Goal: Task Accomplishment & Management: Use online tool/utility

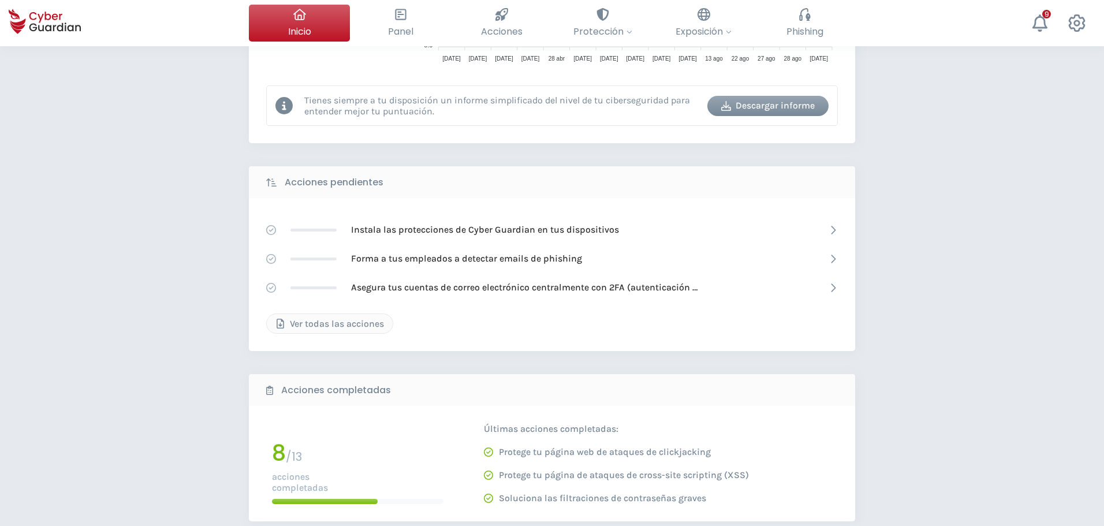
scroll to position [51, 0]
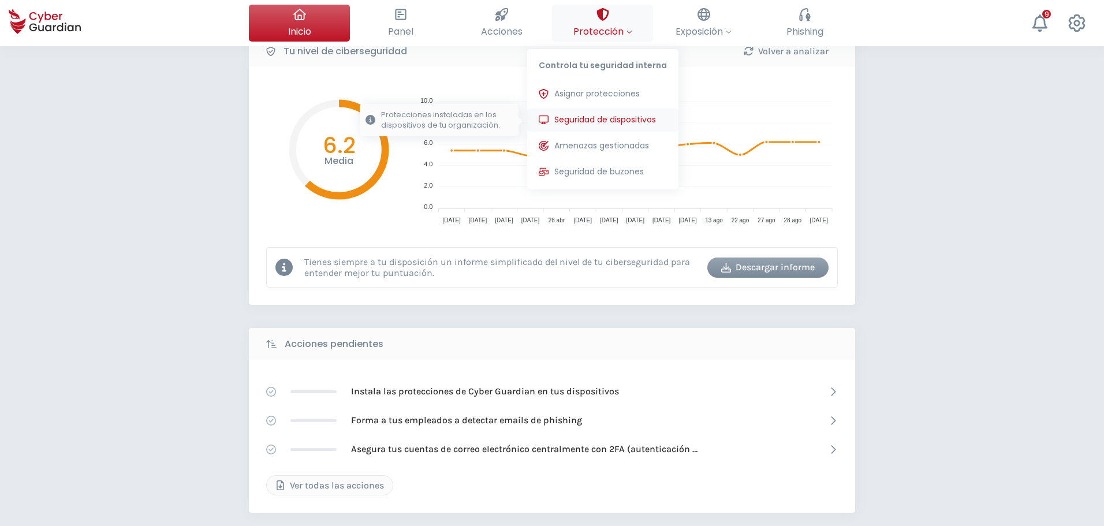
click at [600, 110] on button "Seguridad de dispositivos Protecciones instaladas en los dispositivos de tu org…" at bounding box center [602, 120] width 151 height 23
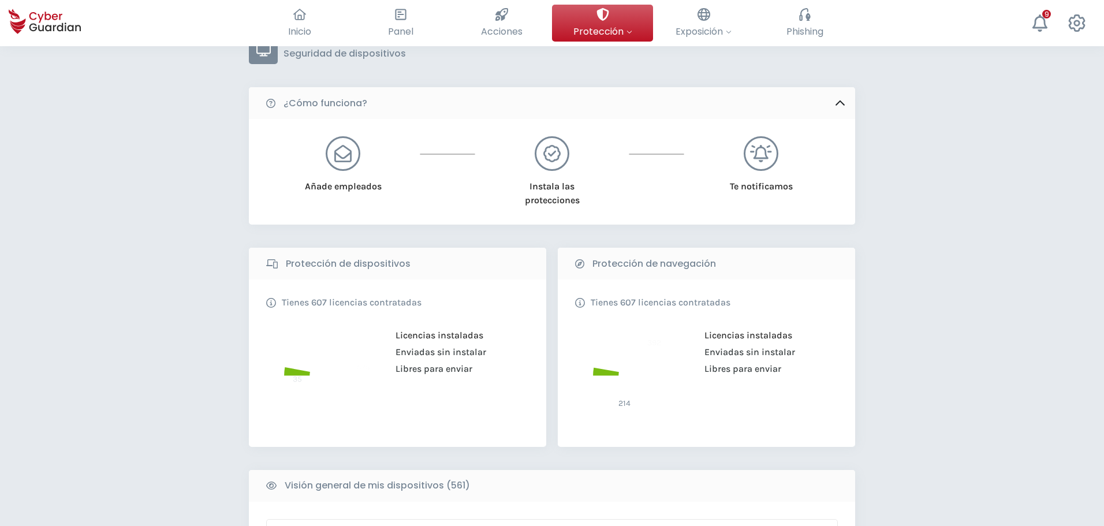
scroll to position [231, 0]
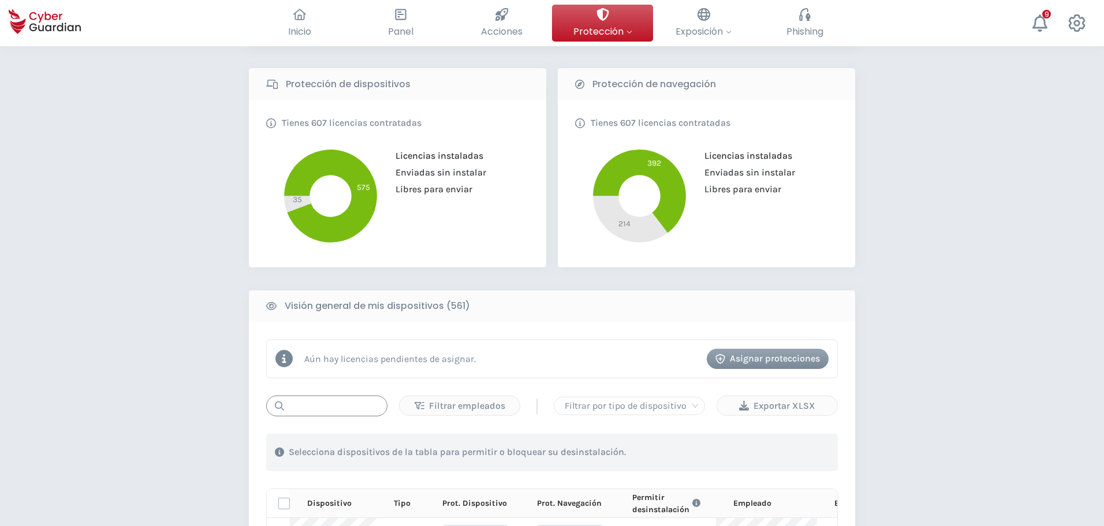
click at [333, 408] on input "text" at bounding box center [326, 406] width 121 height 21
paste input "PC-S006-11"
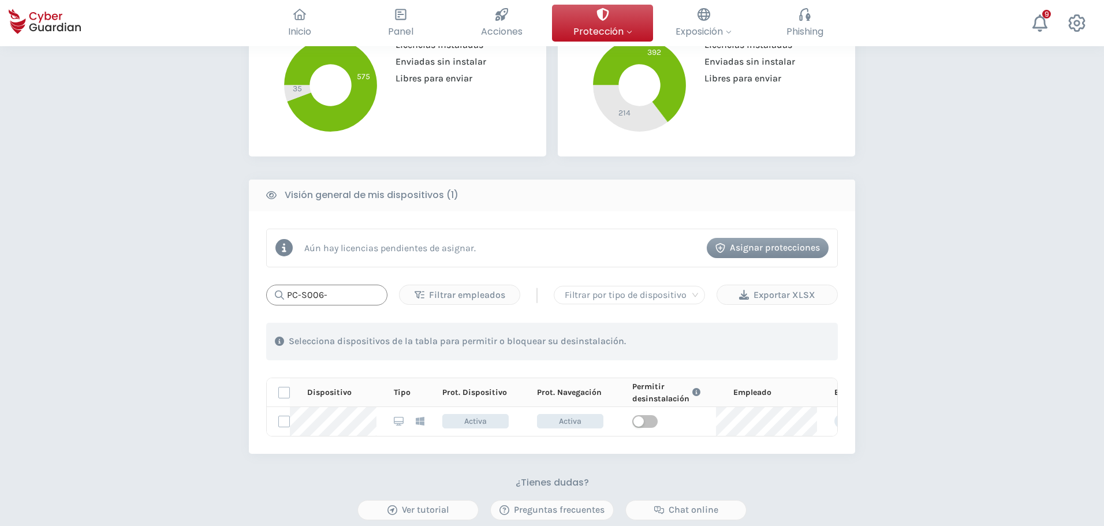
scroll to position [169, 0]
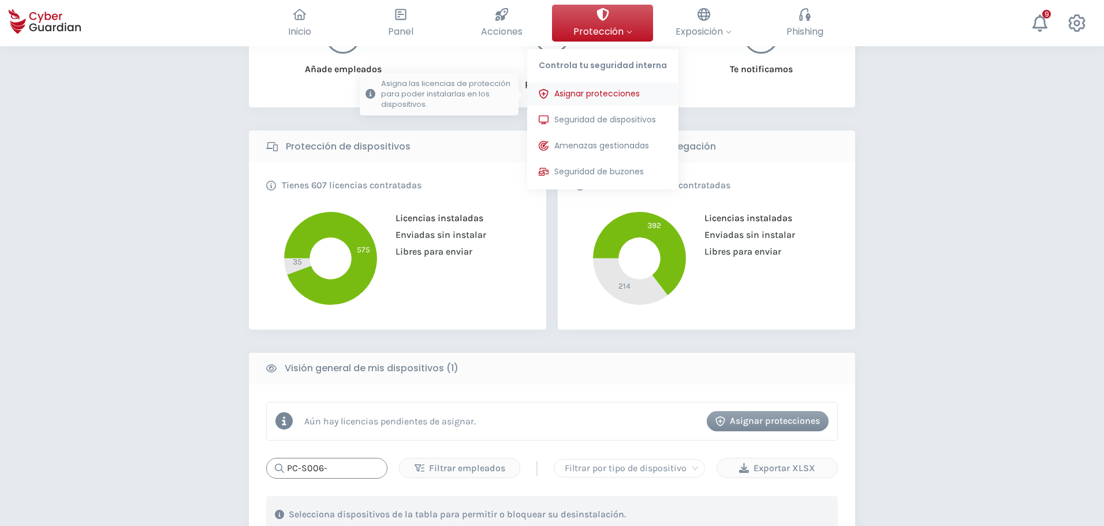
type input "PC-S006-"
click at [604, 98] on span "Asignar protecciones" at bounding box center [596, 94] width 85 height 12
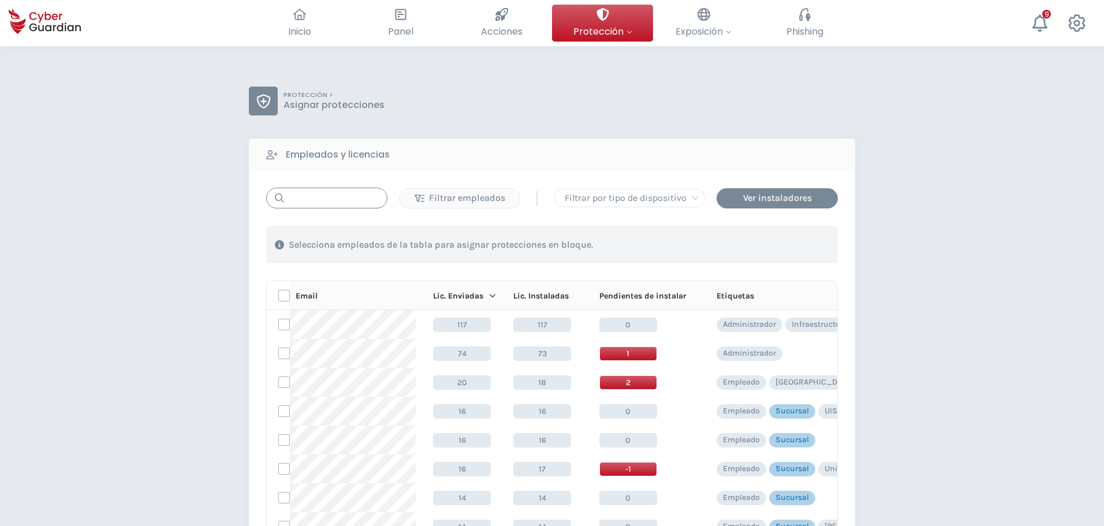
click at [327, 192] on input "text" at bounding box center [326, 198] width 121 height 21
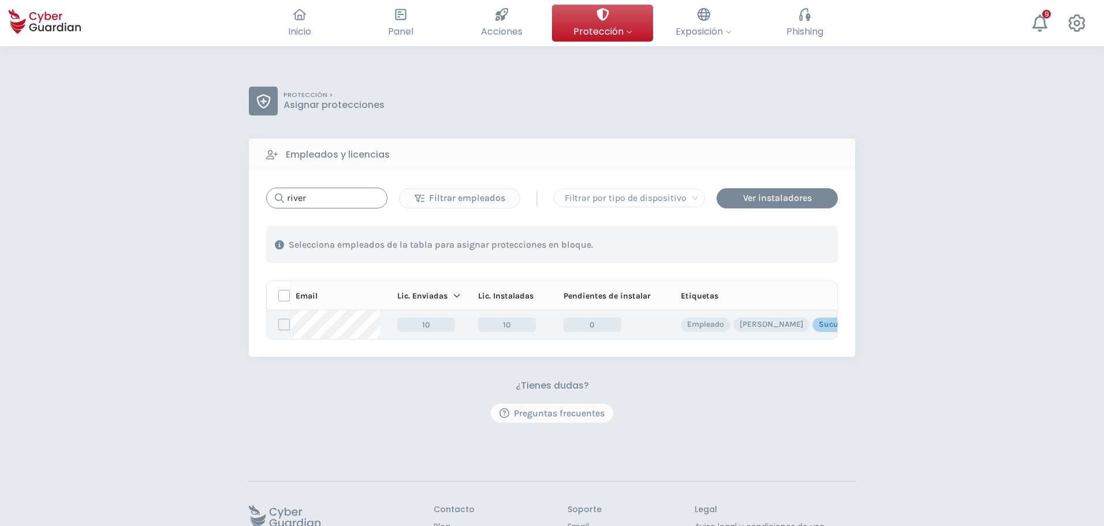
type input "river"
click at [278, 323] on label at bounding box center [284, 325] width 12 height 12
click at [279, 323] on input "checkbox" at bounding box center [279, 324] width 0 height 10
click at [759, 246] on div "Asignar protecciones" at bounding box center [768, 245] width 105 height 14
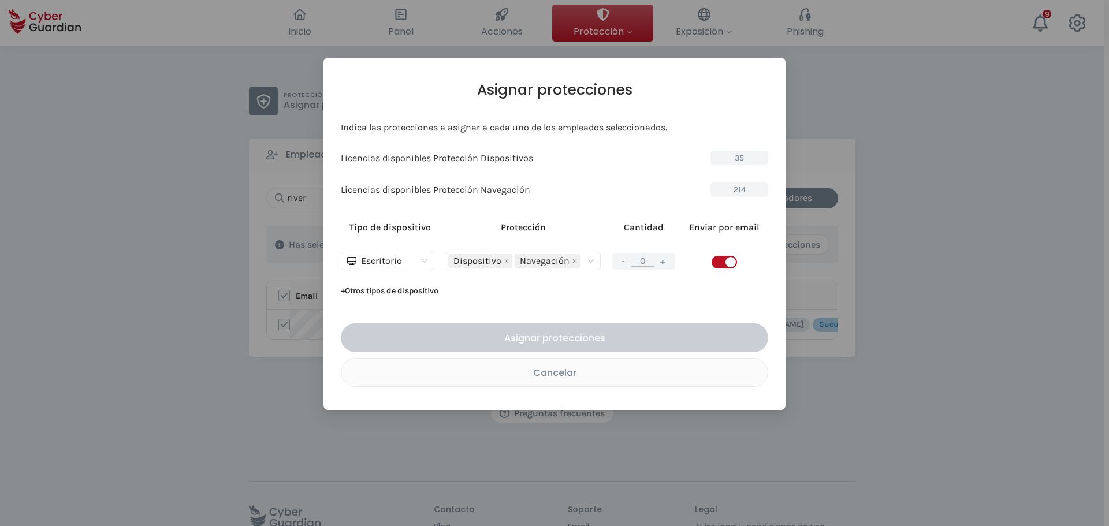
click at [720, 264] on span "button" at bounding box center [724, 262] width 25 height 13
click at [662, 260] on button "+" at bounding box center [663, 261] width 14 height 14
type input "1"
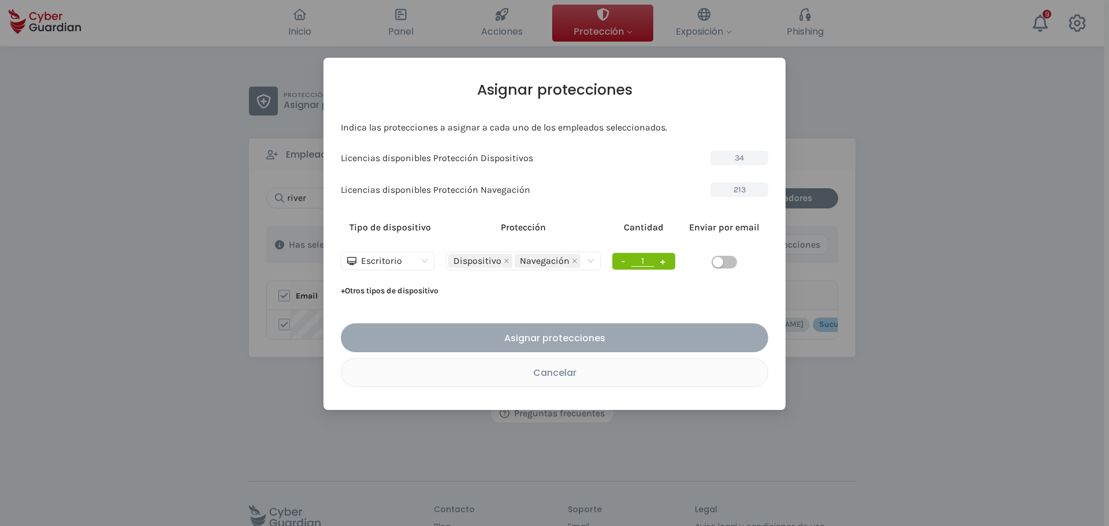
click at [583, 339] on div "Asignar protecciones" at bounding box center [554, 338] width 410 height 14
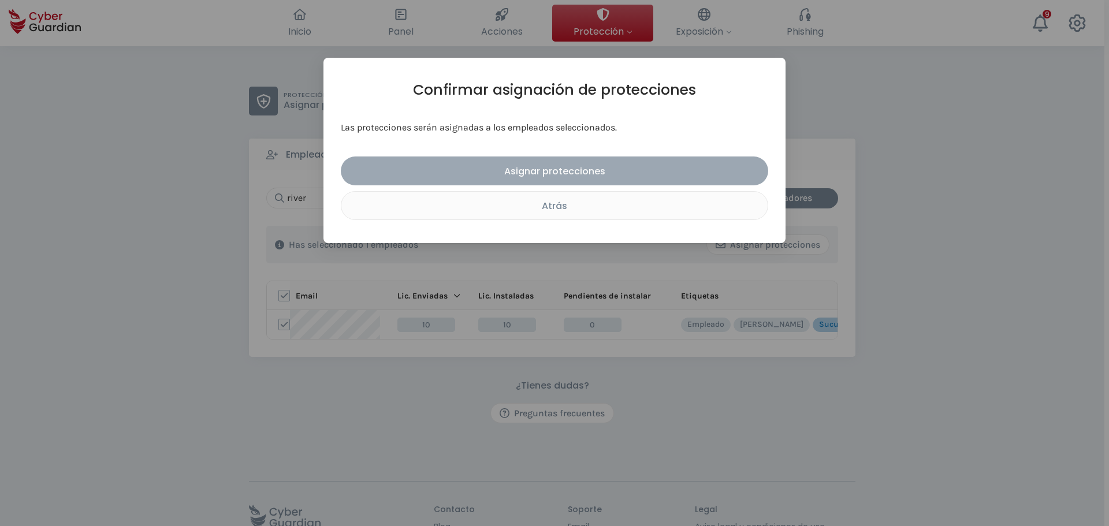
click at [546, 178] on div "Asignar protecciones" at bounding box center [554, 171] width 410 height 14
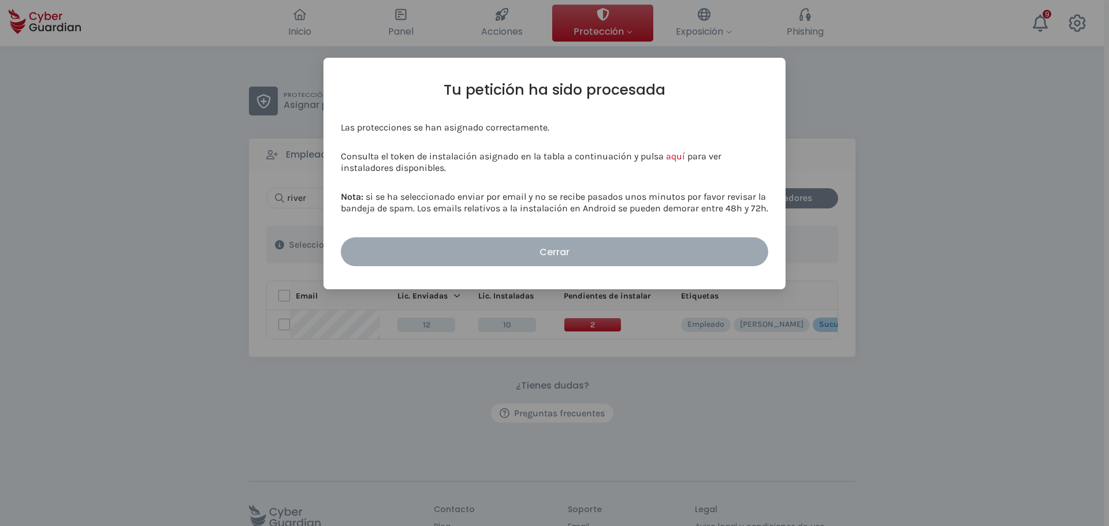
click at [585, 251] on div "Cerrar" at bounding box center [554, 252] width 410 height 14
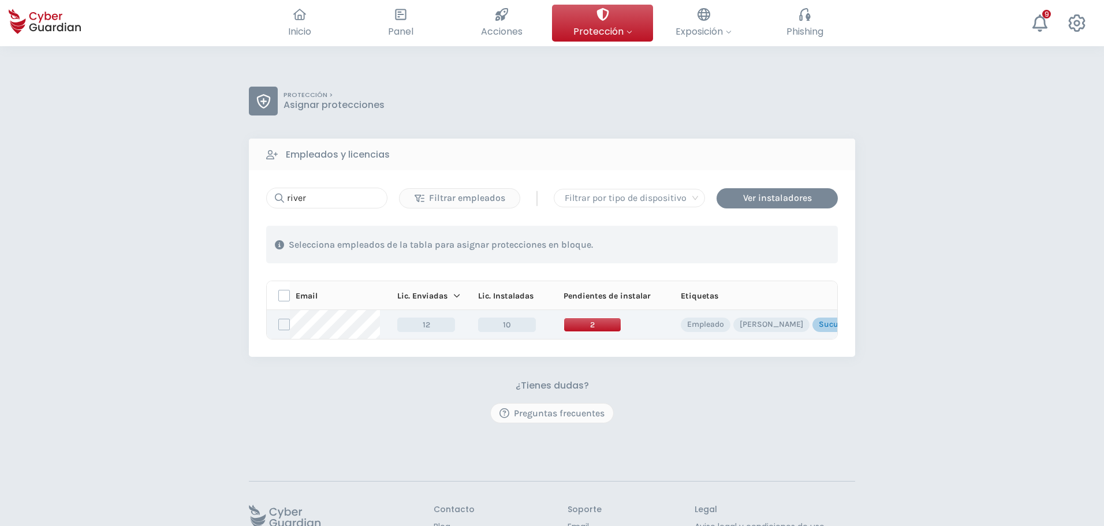
click at [593, 328] on span "2" at bounding box center [593, 325] width 58 height 14
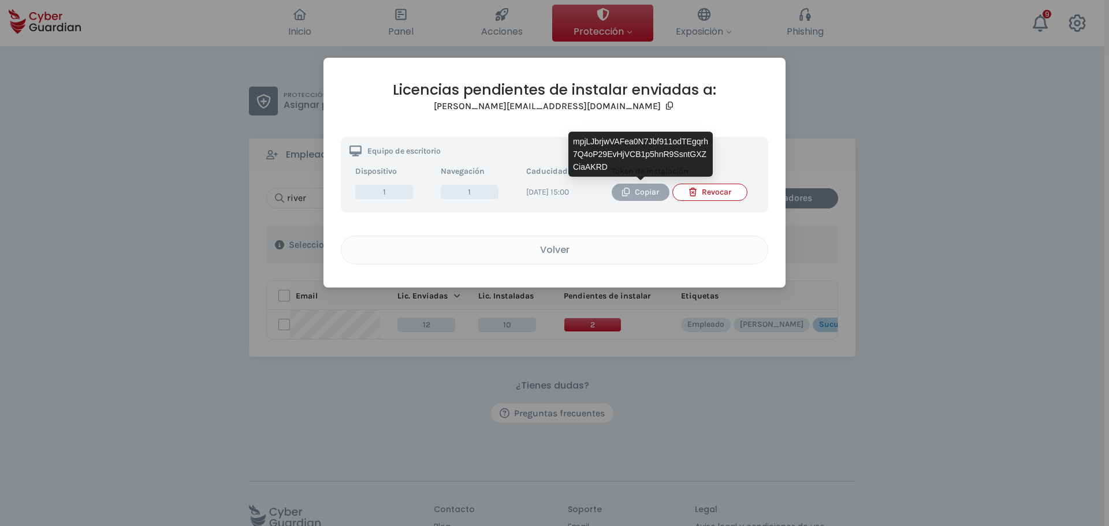
click at [638, 193] on div "Copiar" at bounding box center [640, 192] width 40 height 13
